Goal: Check status

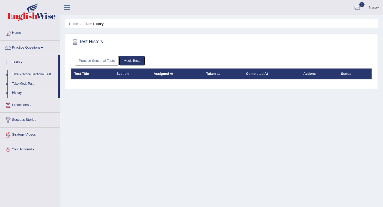
click at [105, 62] on link "Practice Sectional Tests" at bounding box center [97, 61] width 44 height 10
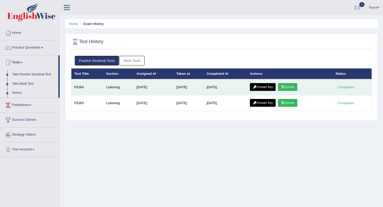
click at [294, 87] on link "Scores" at bounding box center [287, 87] width 19 height 8
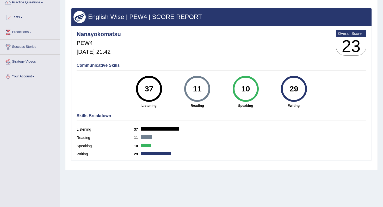
scroll to position [66, 0]
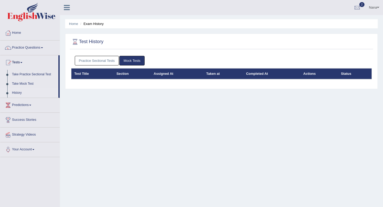
click at [98, 60] on link "Practice Sectional Tests" at bounding box center [97, 61] width 44 height 10
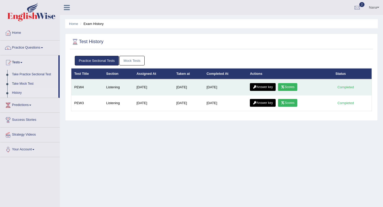
click at [262, 89] on link "Answer key" at bounding box center [263, 87] width 26 height 8
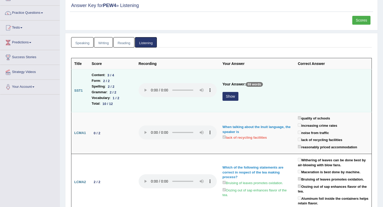
scroll to position [46, 0]
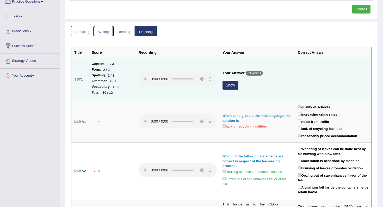
click at [233, 87] on button "Show" at bounding box center [230, 85] width 16 height 9
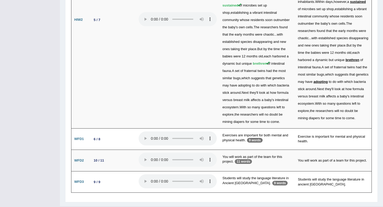
scroll to position [1304, 0]
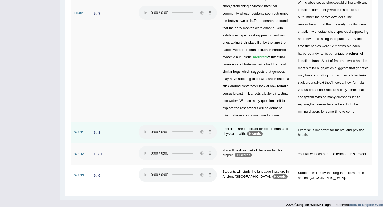
click at [255, 132] on p "9 words" at bounding box center [254, 134] width 15 height 5
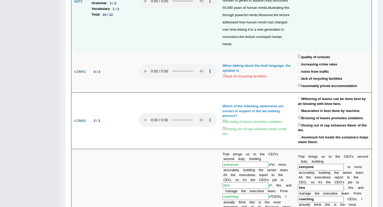
scroll to position [0, 0]
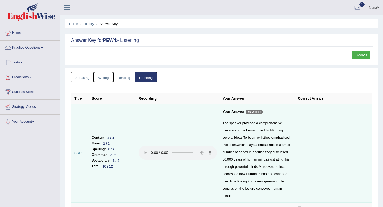
click at [361, 54] on link "Scores" at bounding box center [361, 55] width 18 height 9
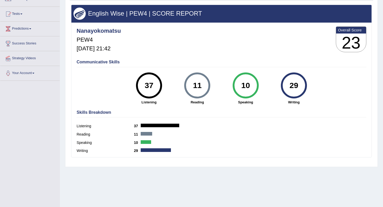
scroll to position [66, 0]
